Goal: Find specific page/section: Find specific page/section

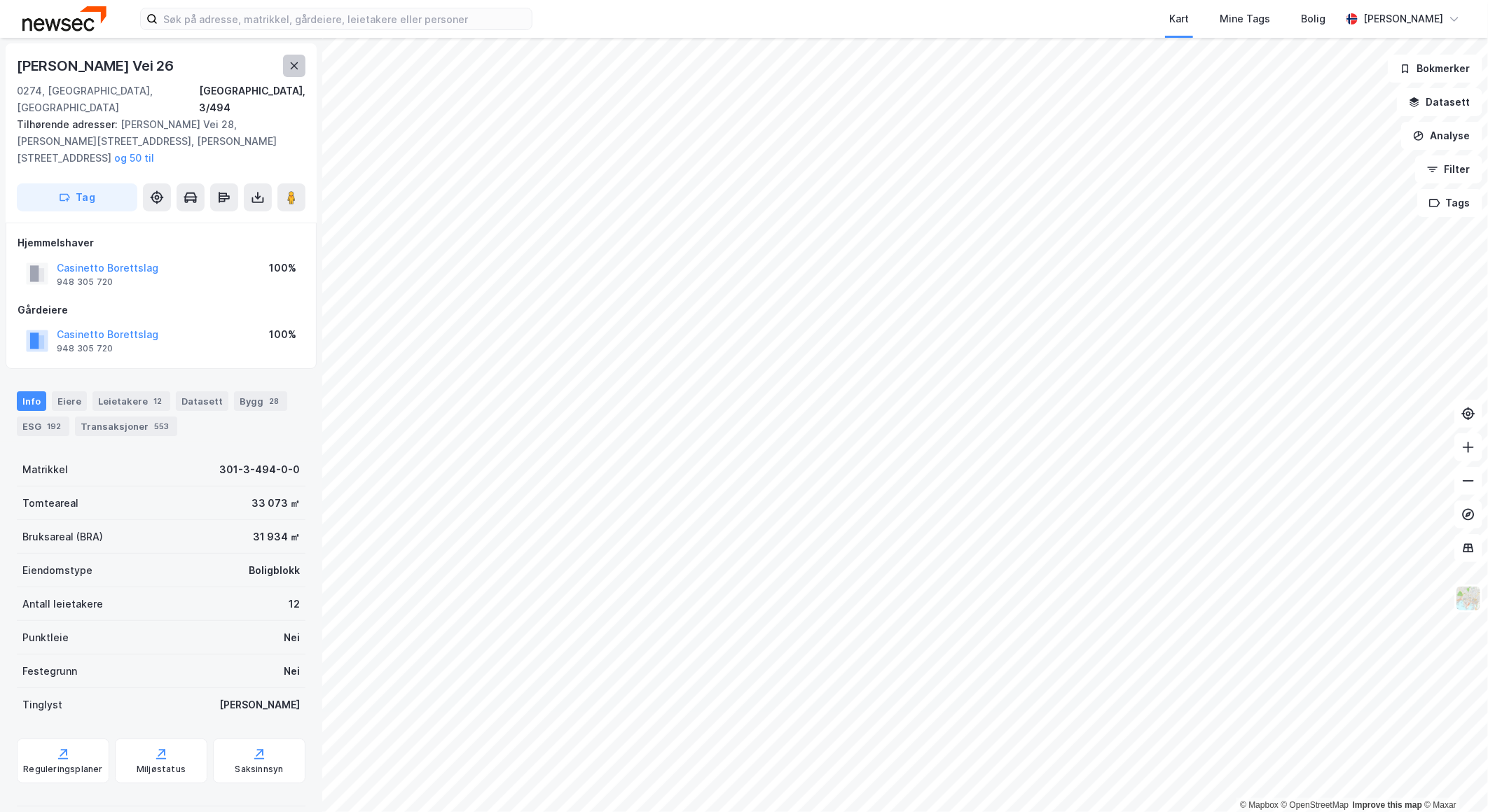
click at [296, 71] on button at bounding box center [294, 65] width 22 height 22
